Goal: Information Seeking & Learning: Learn about a topic

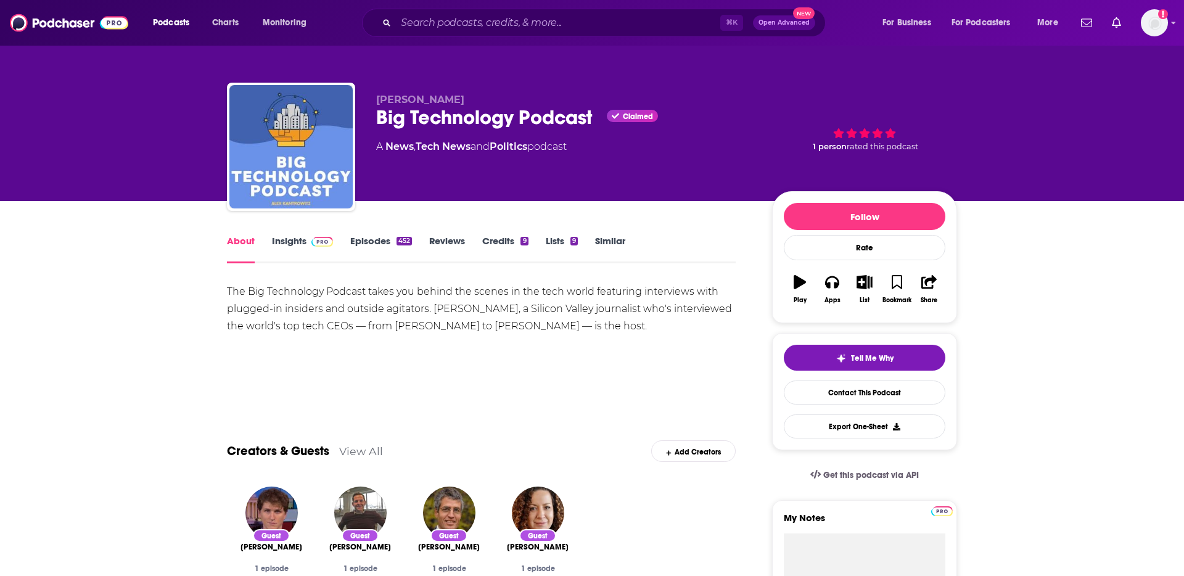
click at [319, 240] on img at bounding box center [322, 242] width 22 height 10
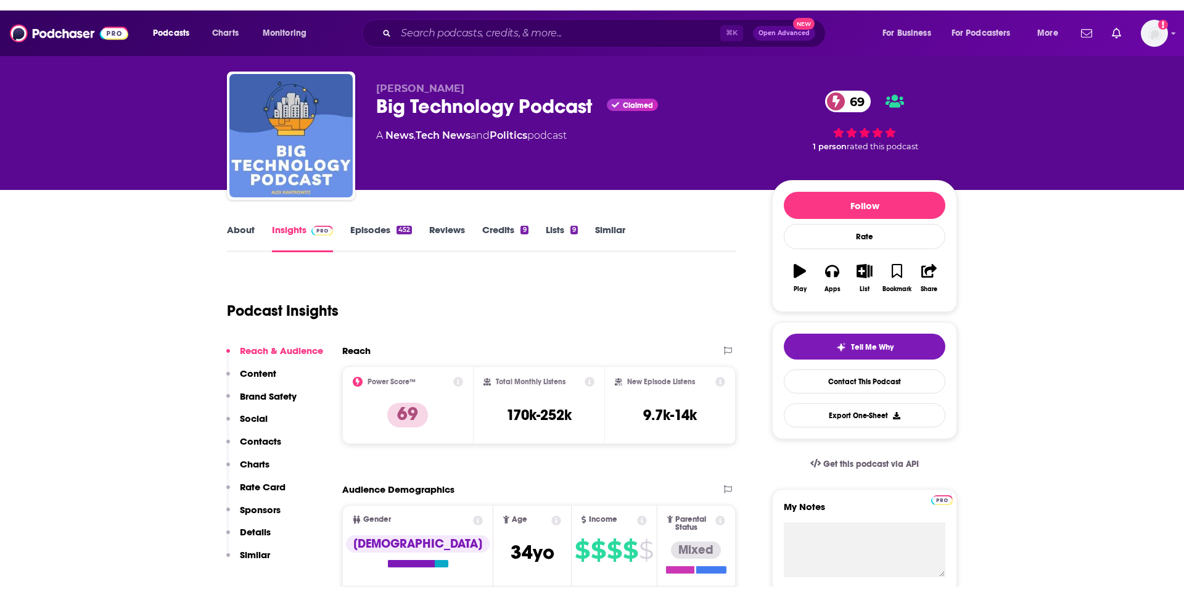
scroll to position [35, 0]
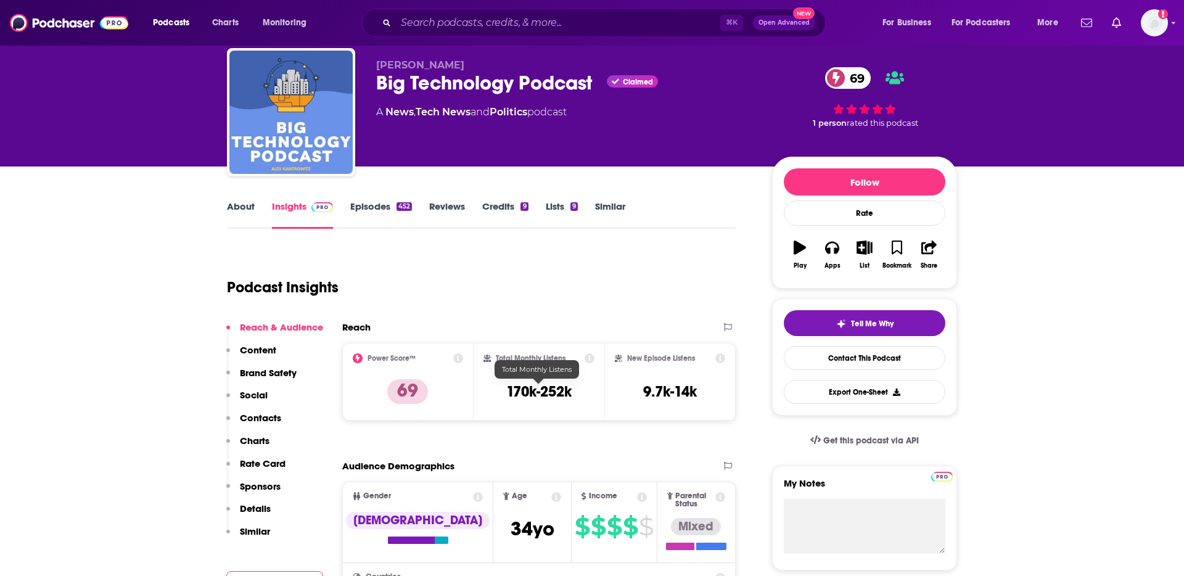
click at [528, 392] on h3 "170k-252k" at bounding box center [538, 391] width 65 height 18
copy div "170k-252k"
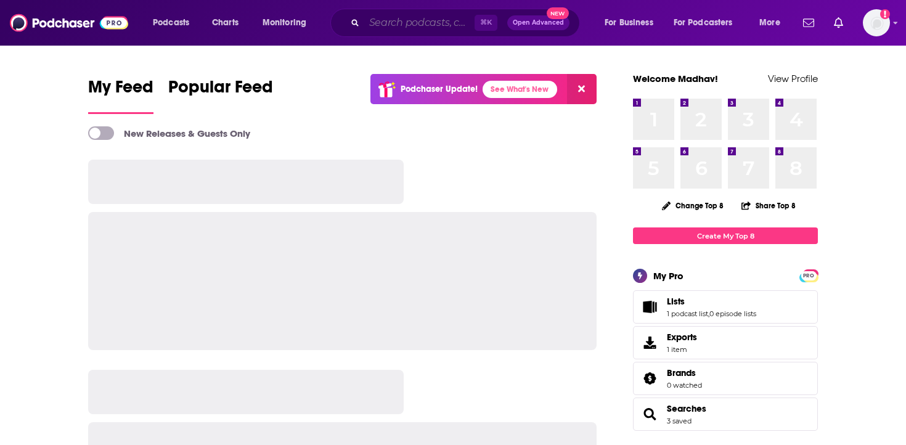
click at [377, 21] on input "Search podcasts, credits, & more..." at bounding box center [419, 23] width 110 height 20
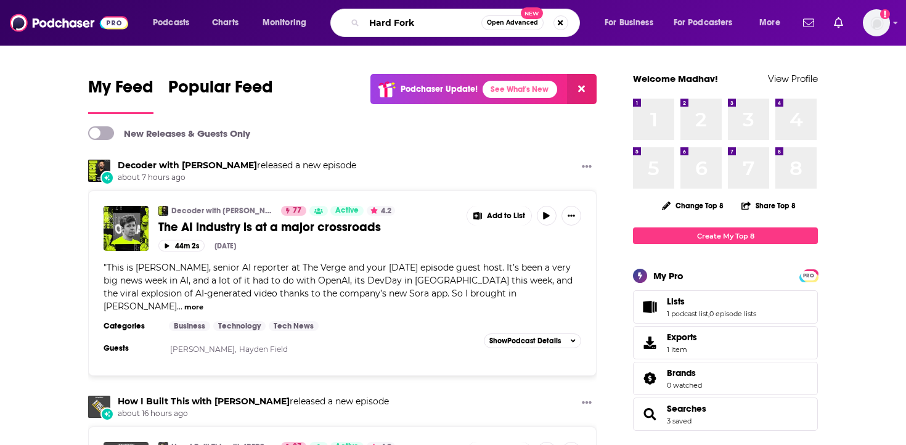
type input "Hard Fork"
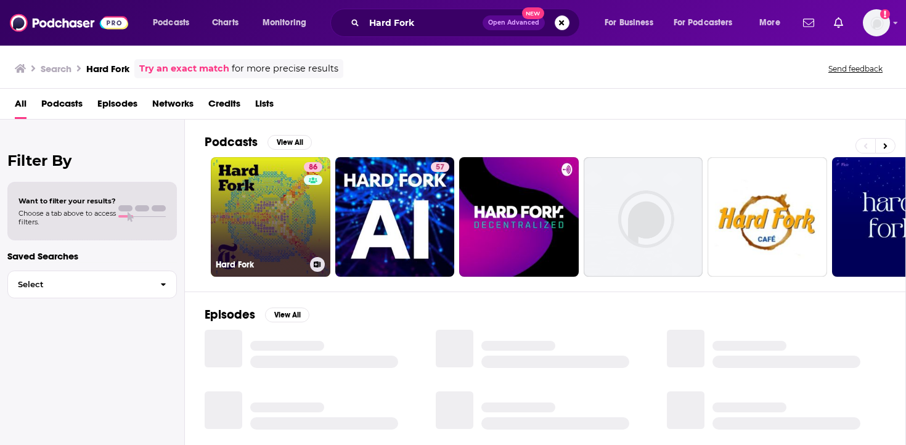
click at [243, 222] on link "86 Hard Fork" at bounding box center [271, 217] width 120 height 120
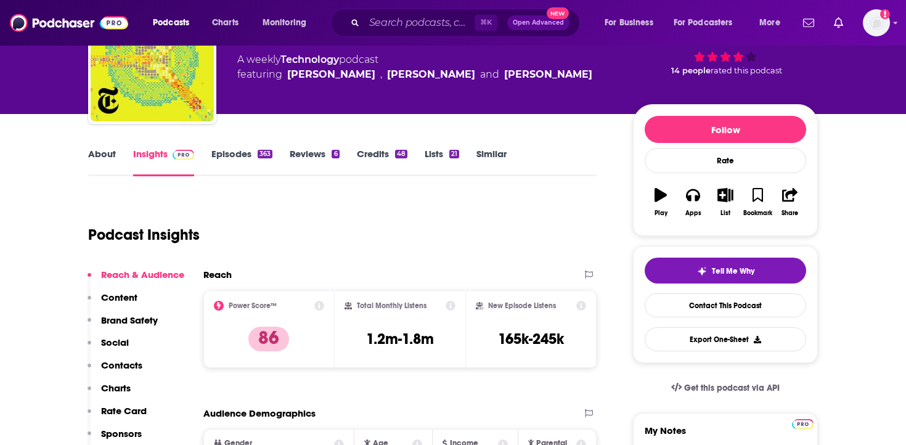
scroll to position [90, 0]
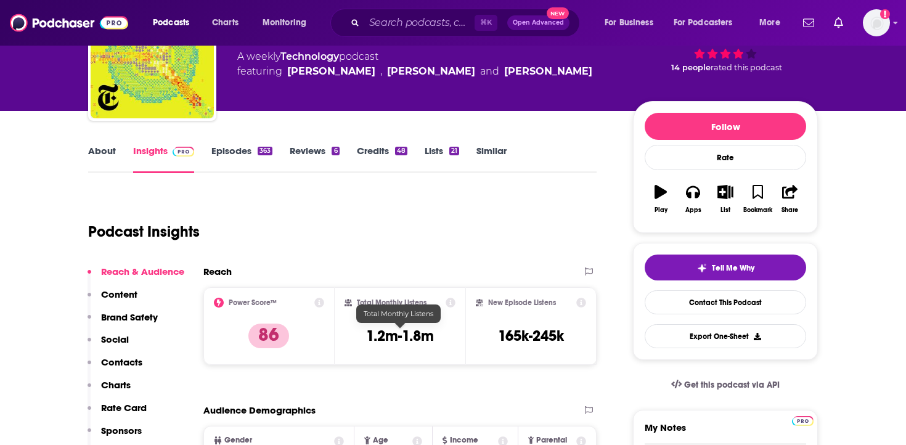
click at [382, 338] on h3 "1.2m-1.8m" at bounding box center [400, 336] width 68 height 18
copy div "1.2m-1.8m"
